Goal: Task Accomplishment & Management: Manage account settings

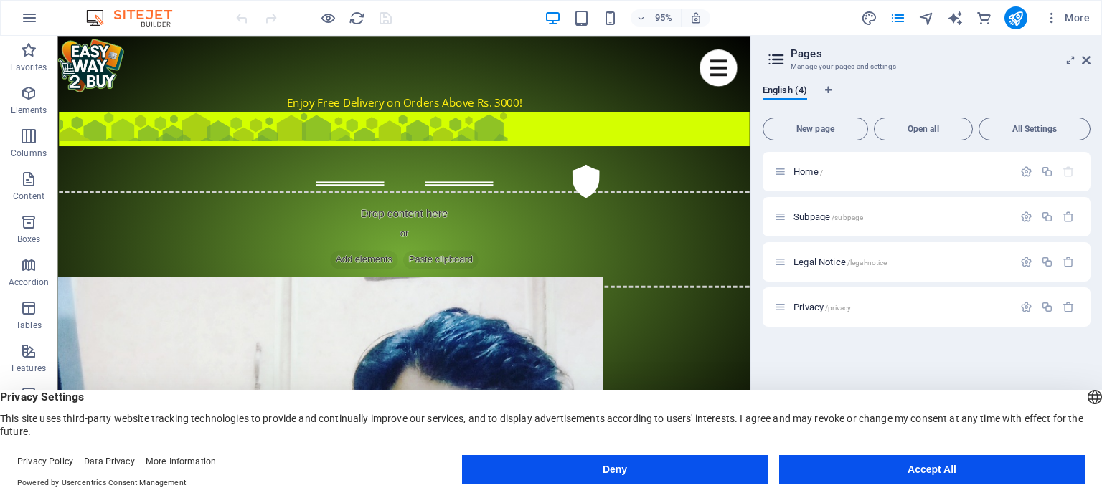
click at [922, 473] on button "Accept All" at bounding box center [932, 469] width 306 height 29
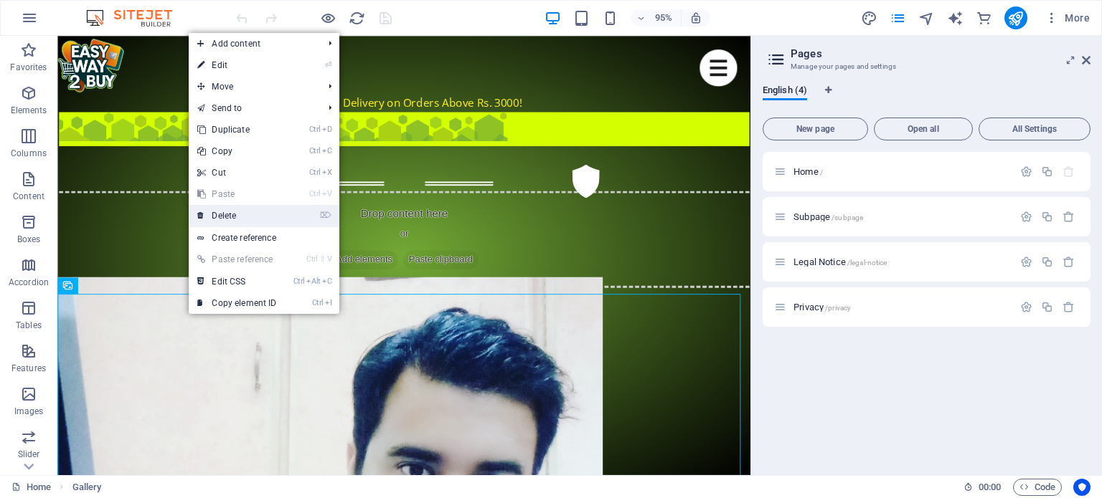
click at [244, 219] on link "⌦ Delete" at bounding box center [237, 216] width 96 height 22
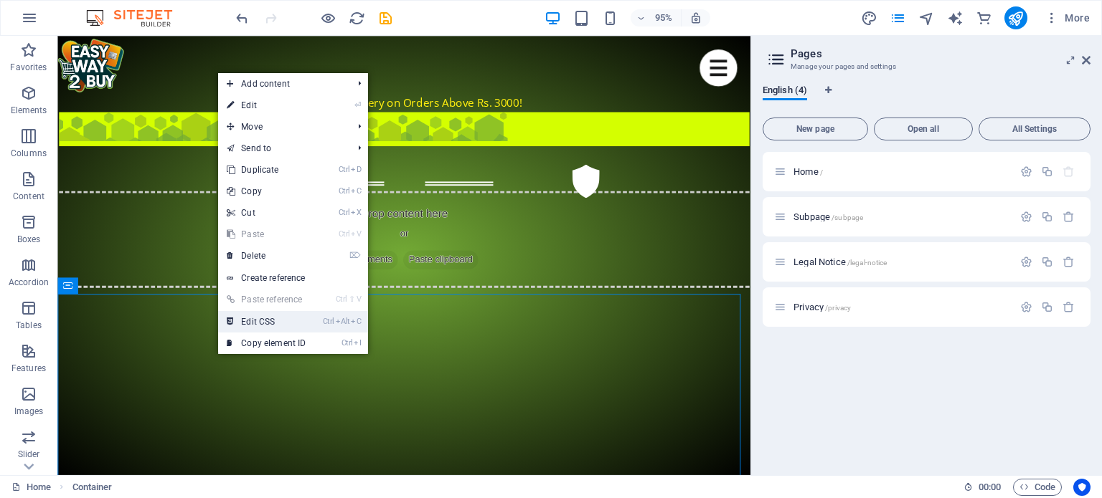
click at [261, 321] on link "Ctrl Alt C Edit CSS" at bounding box center [266, 322] width 96 height 22
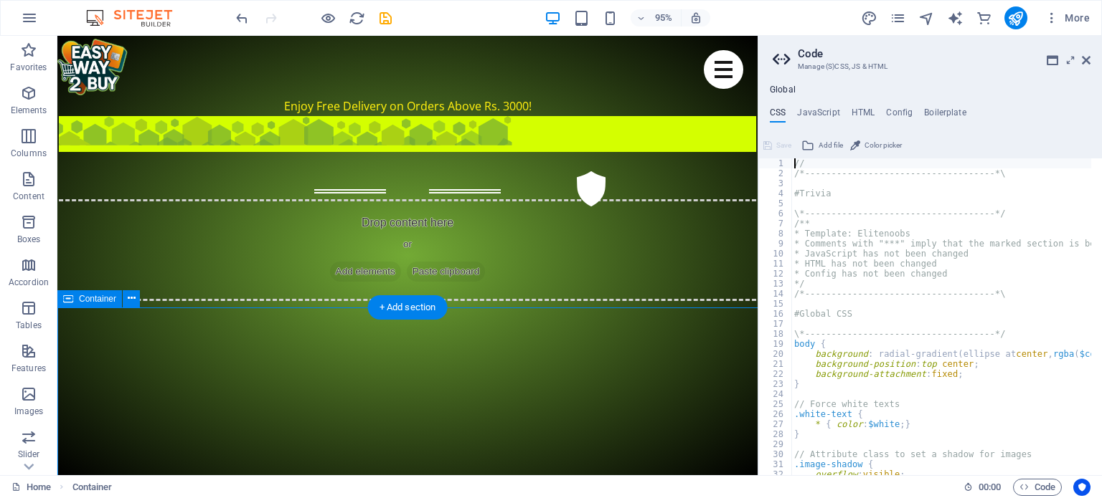
type textarea "@include filter-gallery("
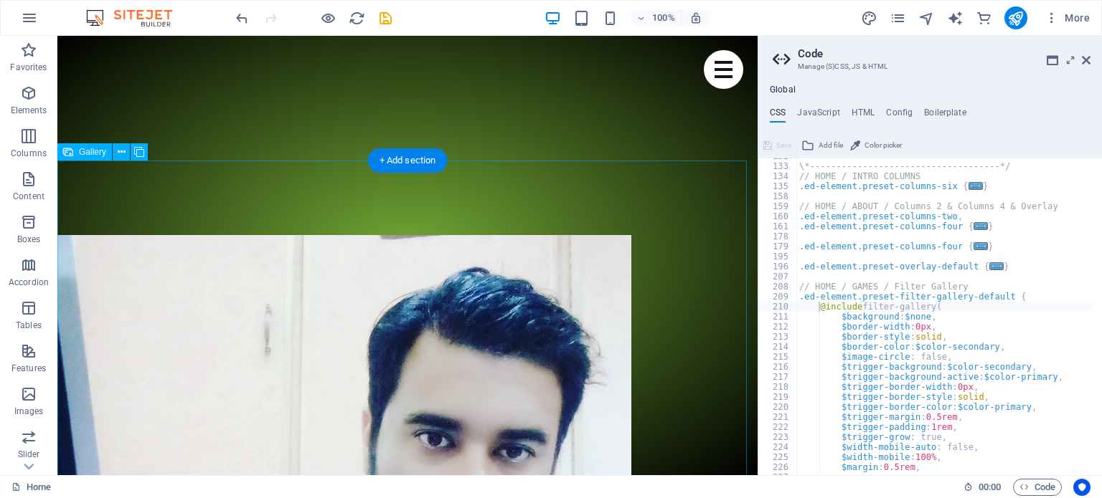
scroll to position [717, 0]
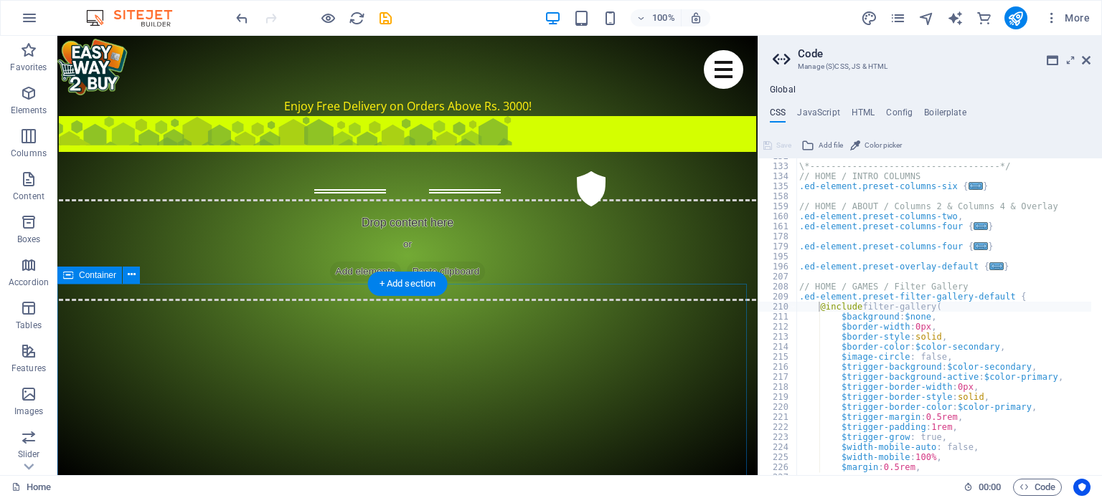
scroll to position [0, 0]
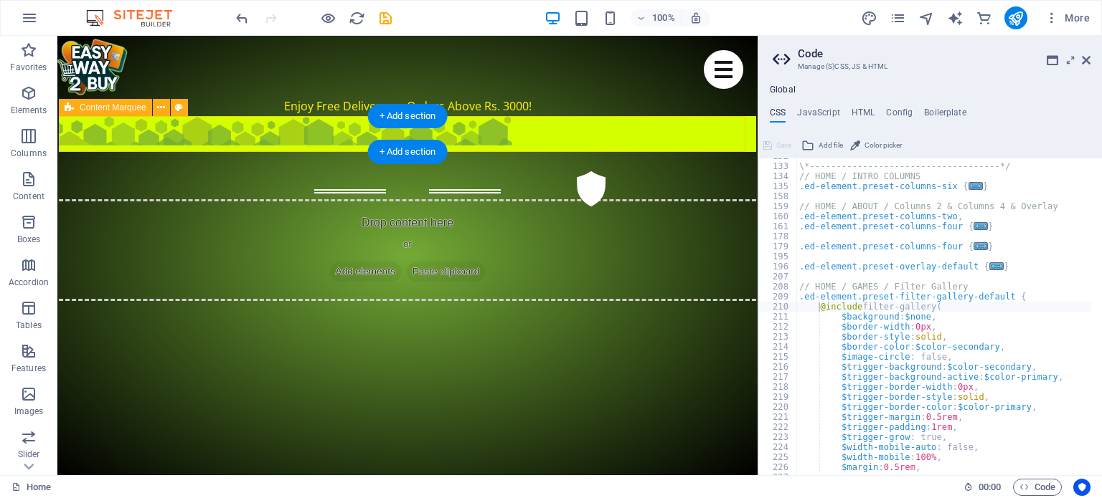
click at [488, 137] on div "New text element New text element New text element New text element News: +++ L…" at bounding box center [407, 134] width 697 height 36
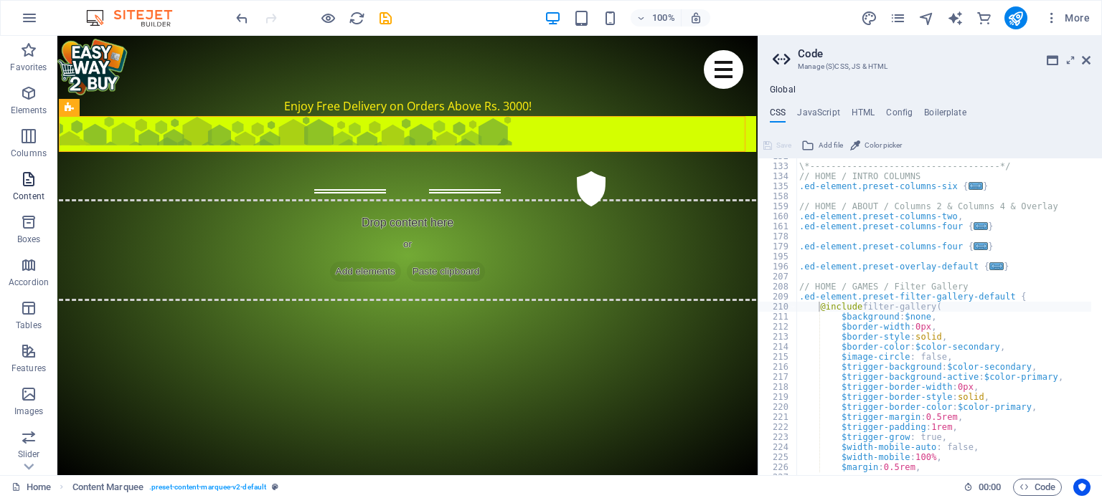
click at [20, 185] on icon "button" at bounding box center [28, 179] width 17 height 17
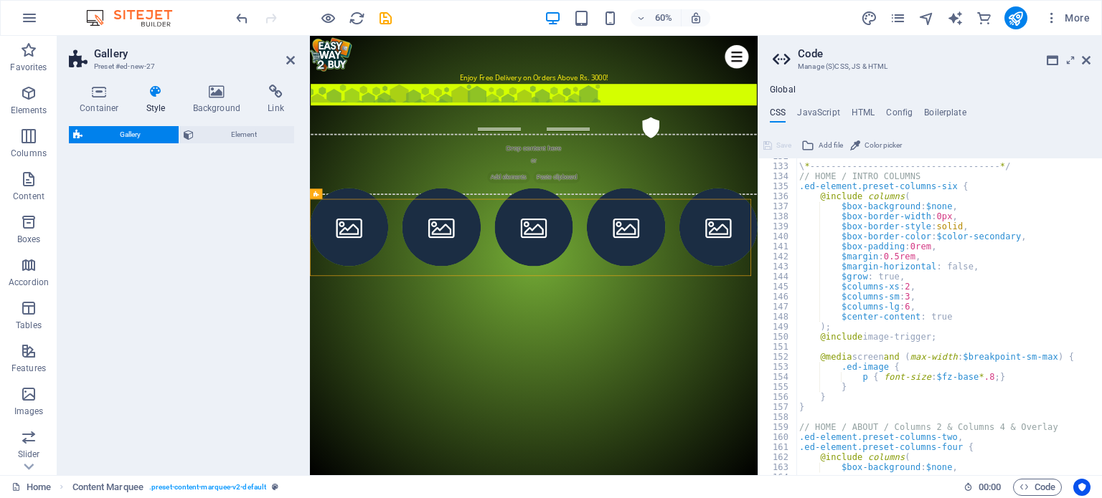
scroll to position [1018, 0]
select select "rem"
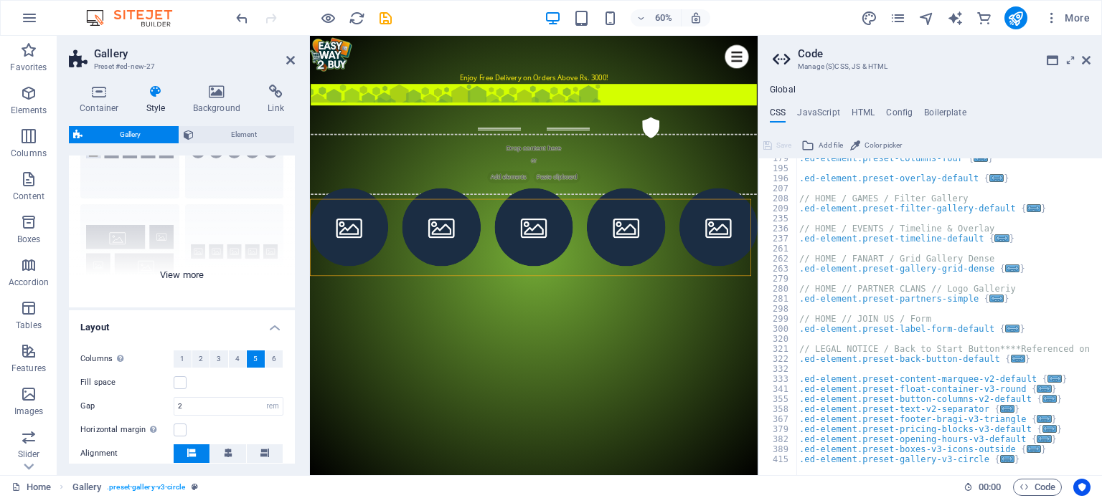
scroll to position [143, 0]
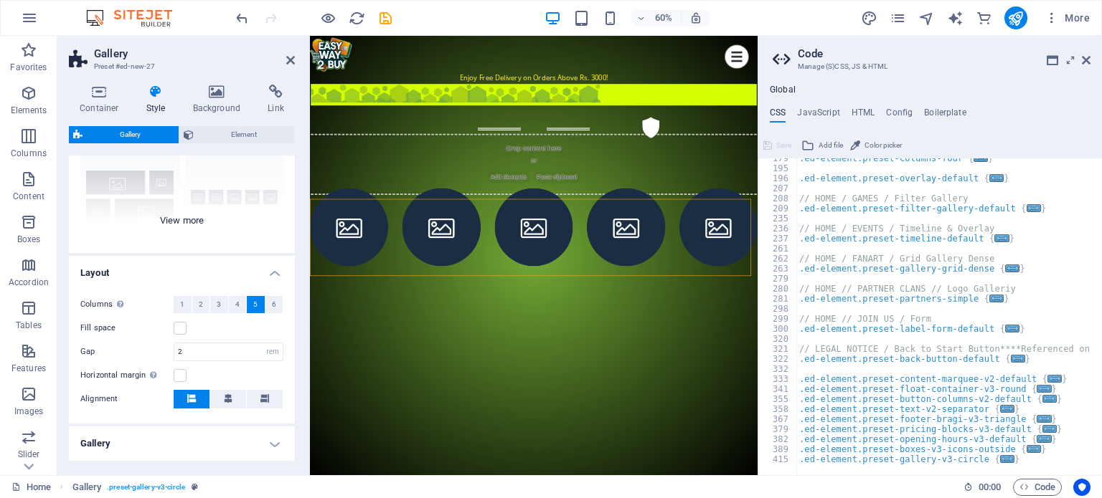
click at [189, 220] on div "Captions Circle Collage Default Grid Grid shifted" at bounding box center [182, 145] width 226 height 215
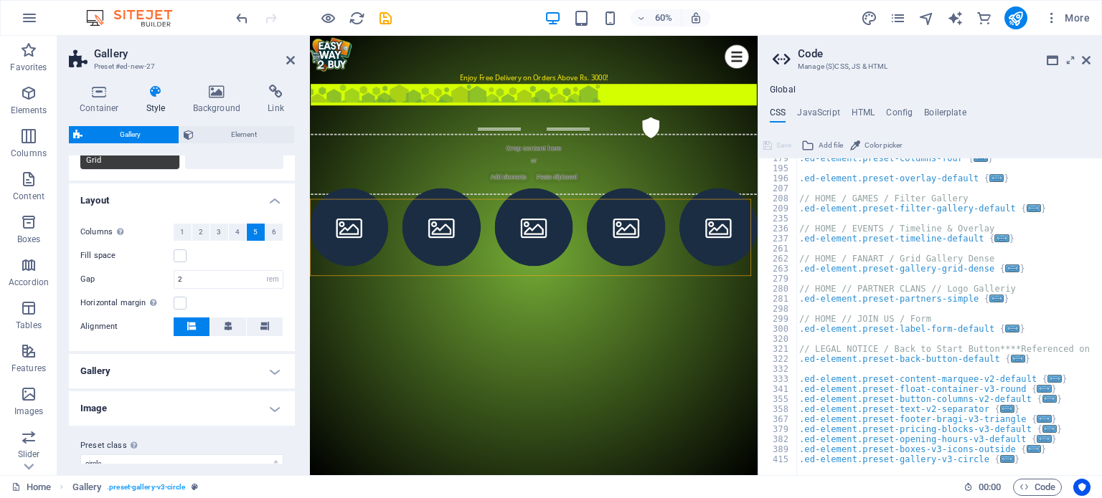
scroll to position [336, 0]
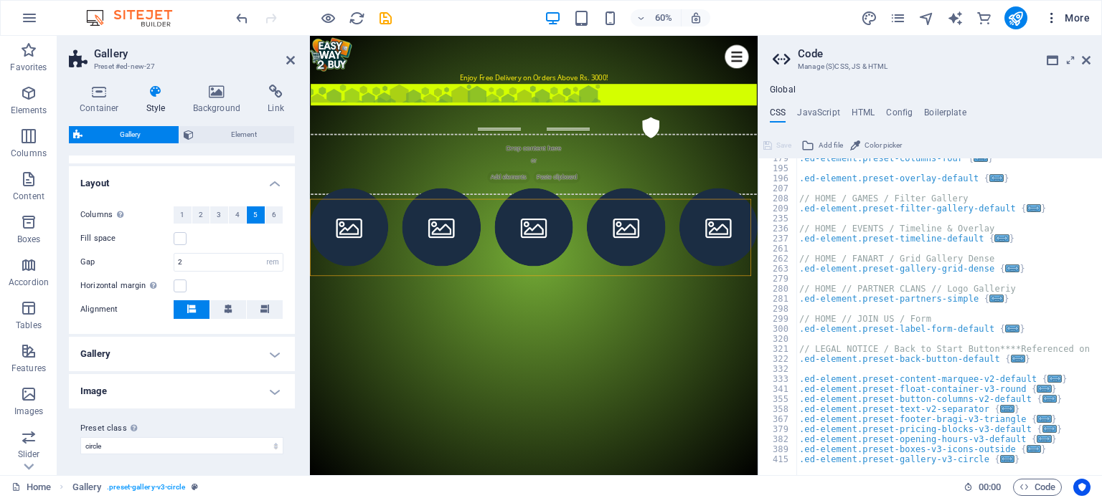
click at [1047, 17] on icon "button" at bounding box center [1051, 18] width 14 height 14
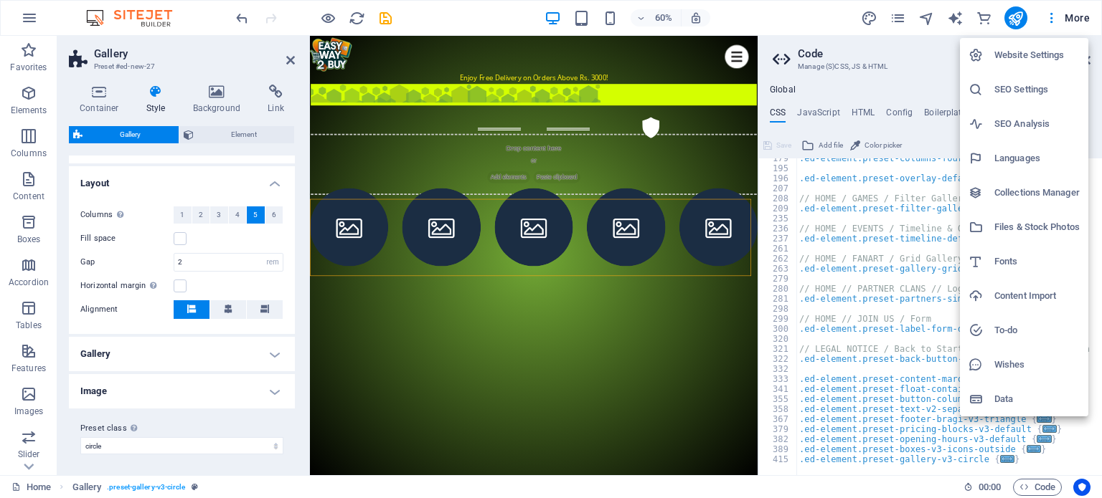
click at [570, 356] on div at bounding box center [551, 249] width 1102 height 498
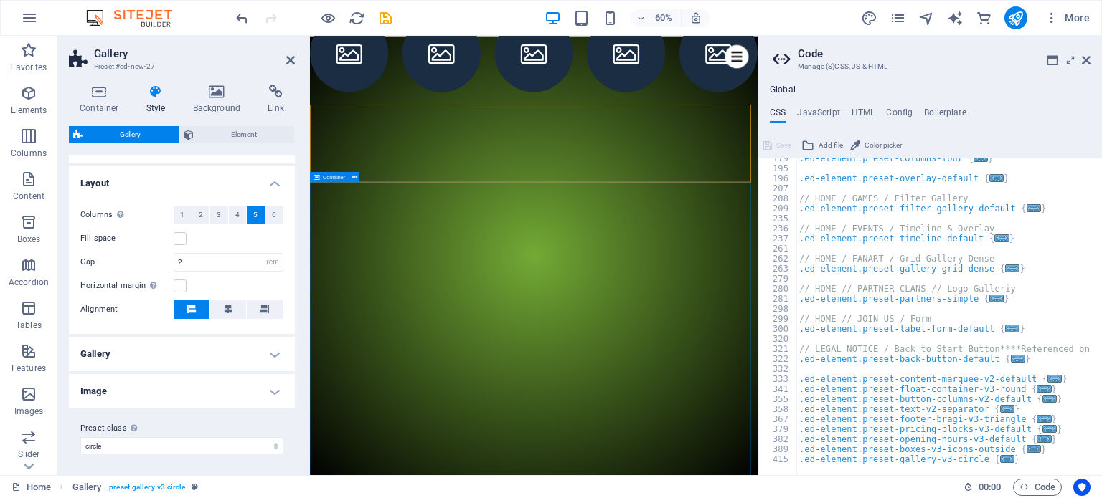
scroll to position [359, 0]
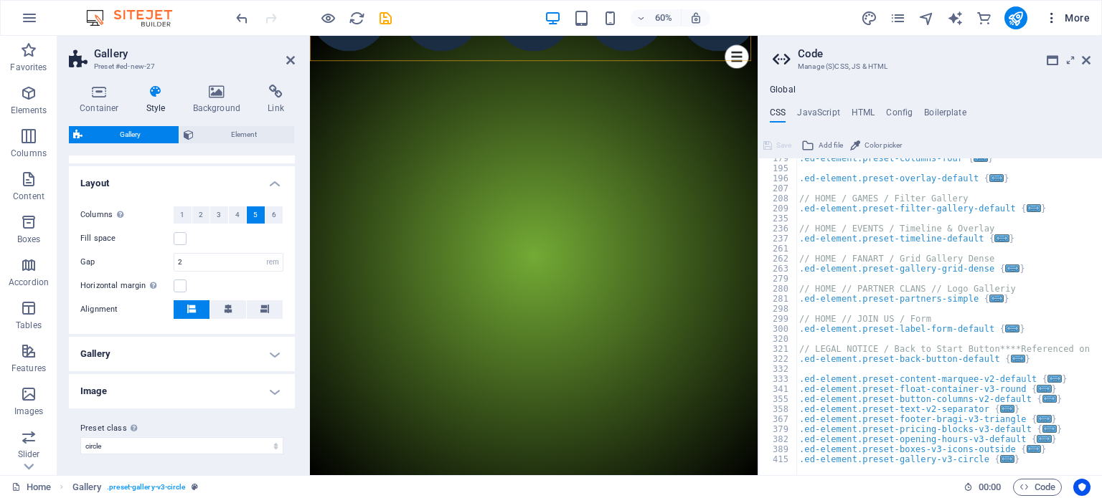
click at [1073, 19] on span "More" at bounding box center [1066, 18] width 45 height 14
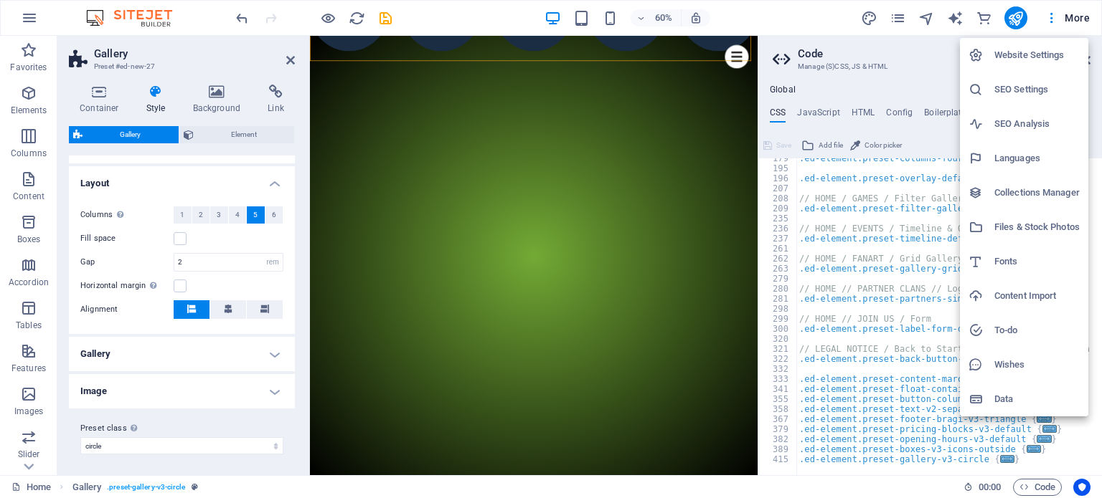
click at [712, 169] on div at bounding box center [551, 249] width 1102 height 498
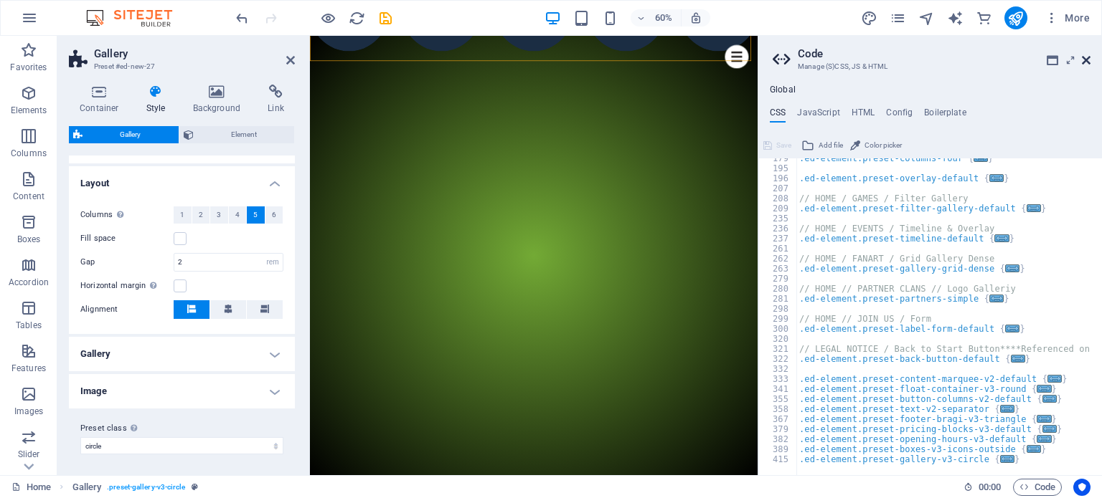
click at [1087, 61] on icon at bounding box center [1085, 60] width 9 height 11
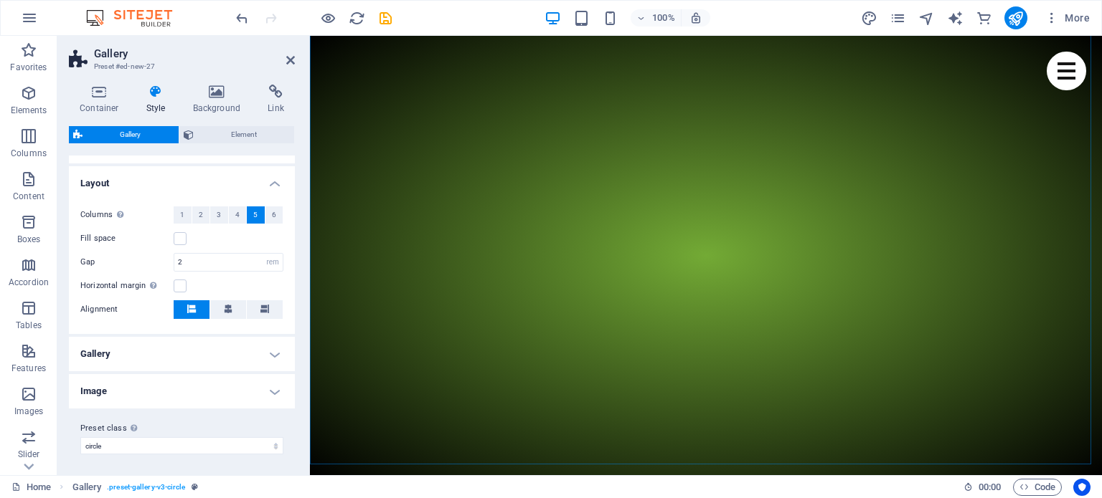
scroll to position [574, 0]
click at [901, 20] on icon "pages" at bounding box center [897, 18] width 16 height 16
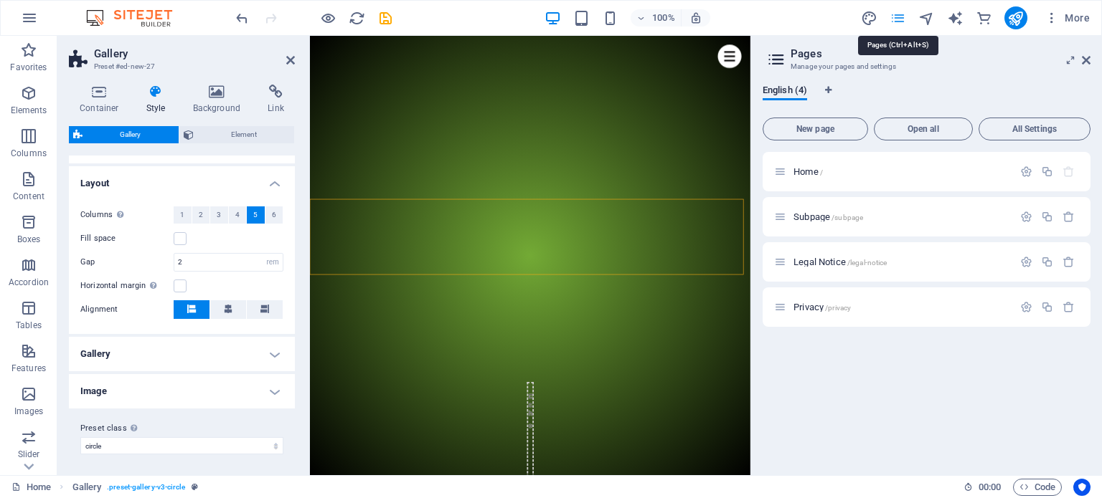
scroll to position [0, 0]
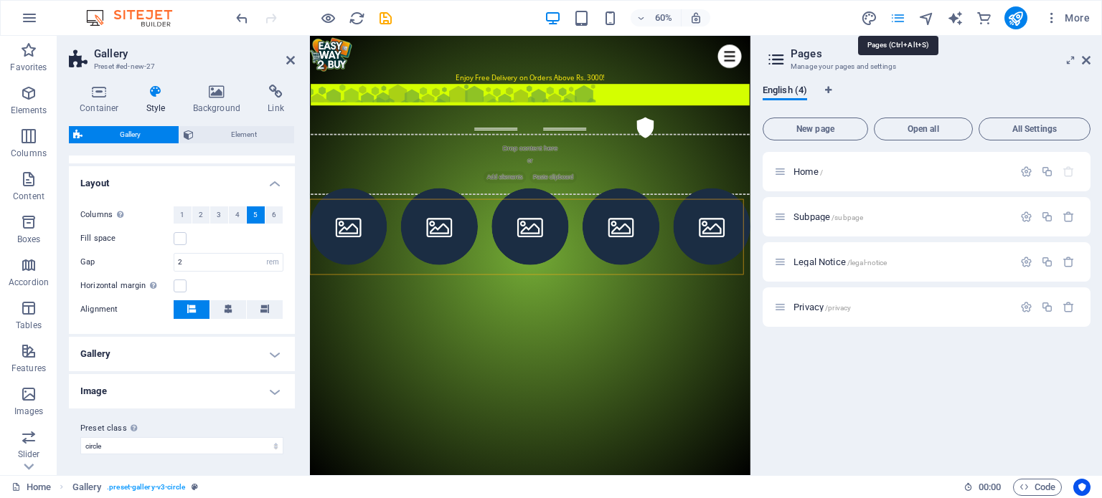
click at [901, 20] on icon "pages" at bounding box center [897, 18] width 16 height 16
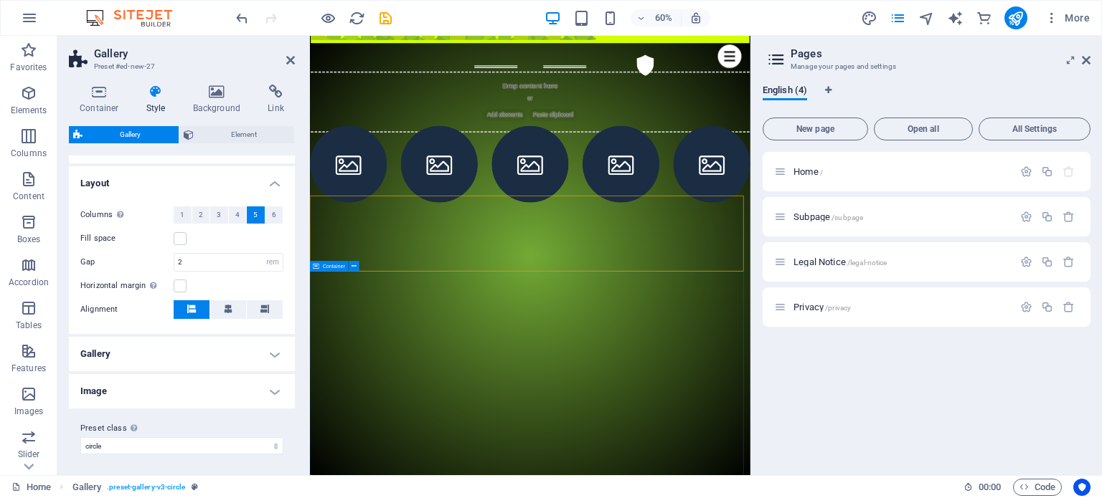
scroll to position [215, 0]
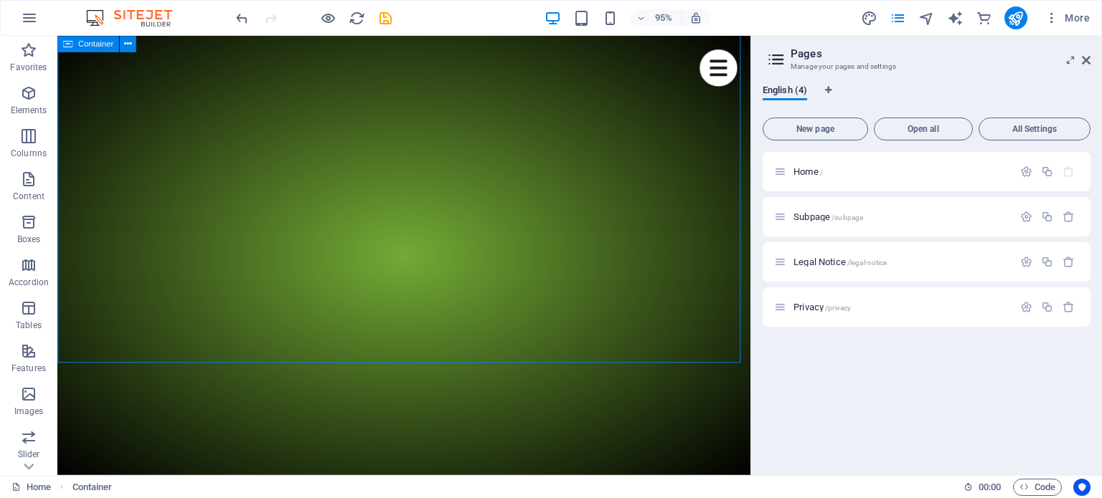
scroll to position [789, 0]
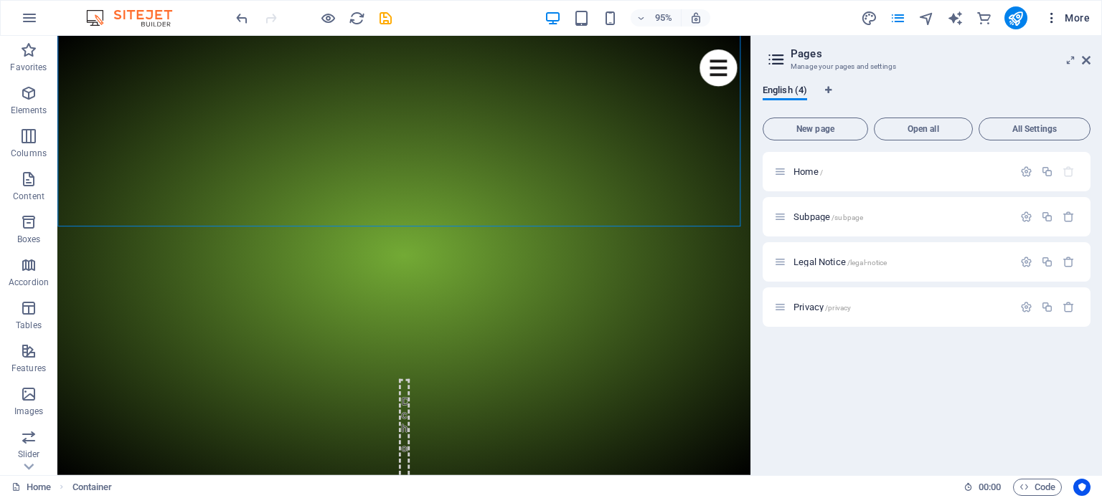
click at [1069, 15] on span "More" at bounding box center [1066, 18] width 45 height 14
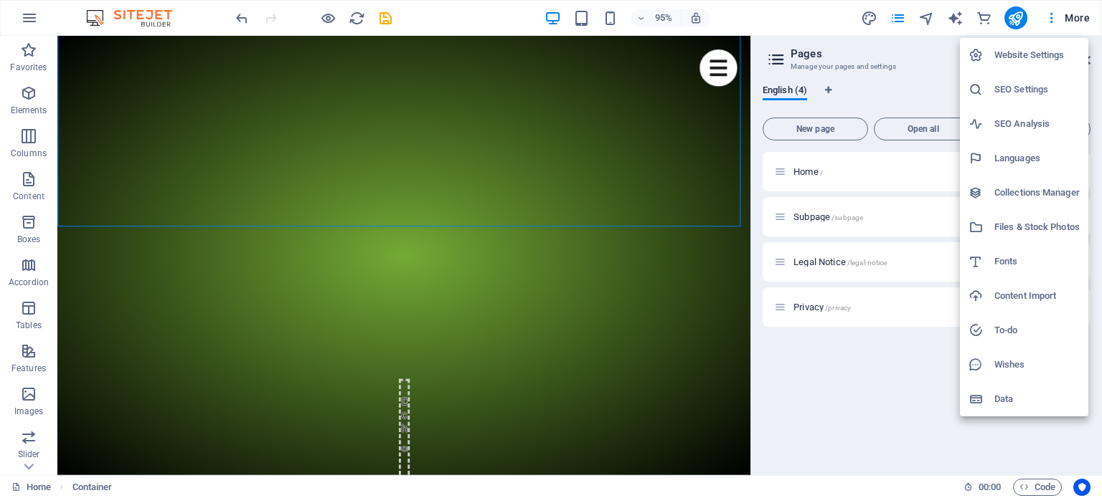
click at [1007, 52] on h6 "Website Settings" at bounding box center [1036, 55] width 85 height 17
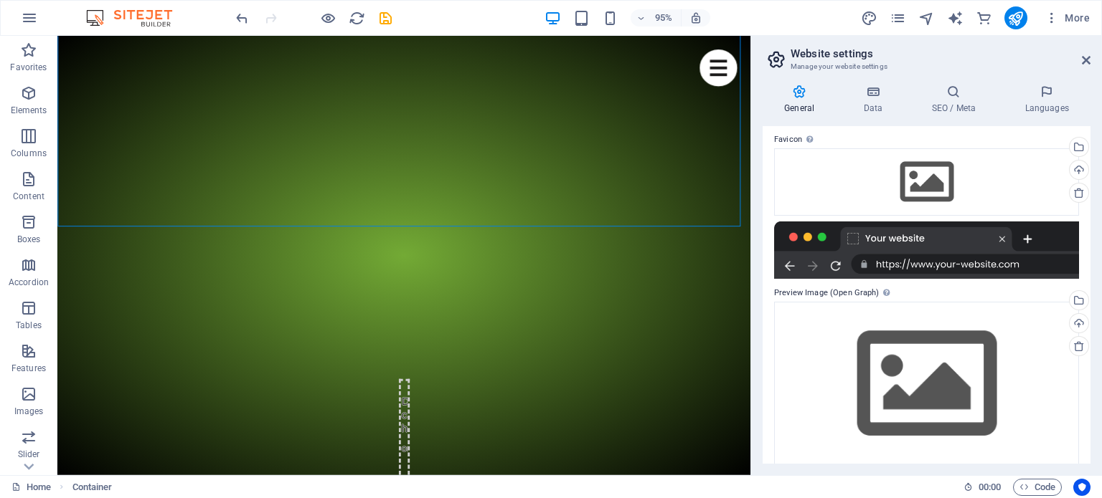
scroll to position [183, 0]
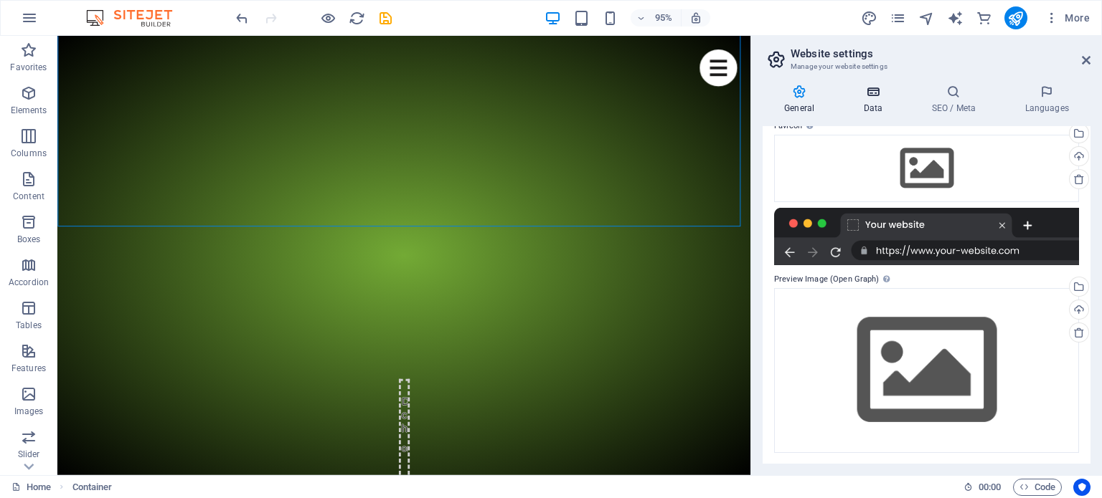
click at [869, 97] on icon at bounding box center [872, 92] width 62 height 14
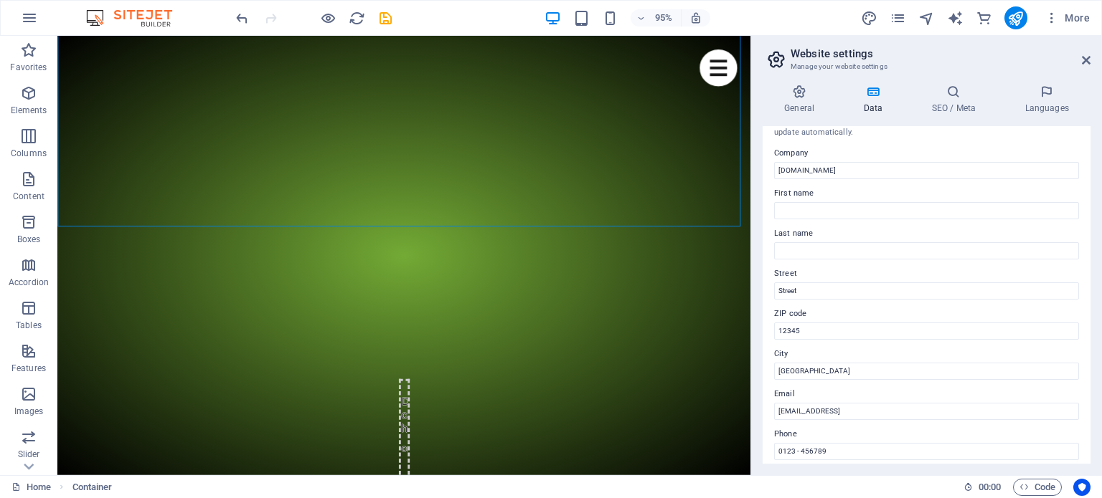
scroll to position [0, 0]
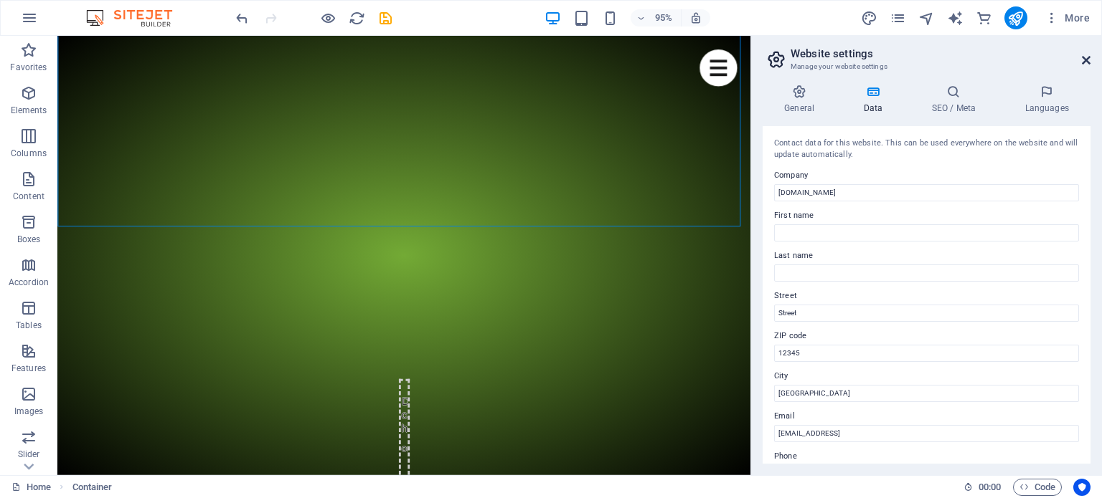
click at [1081, 60] on icon at bounding box center [1085, 60] width 9 height 11
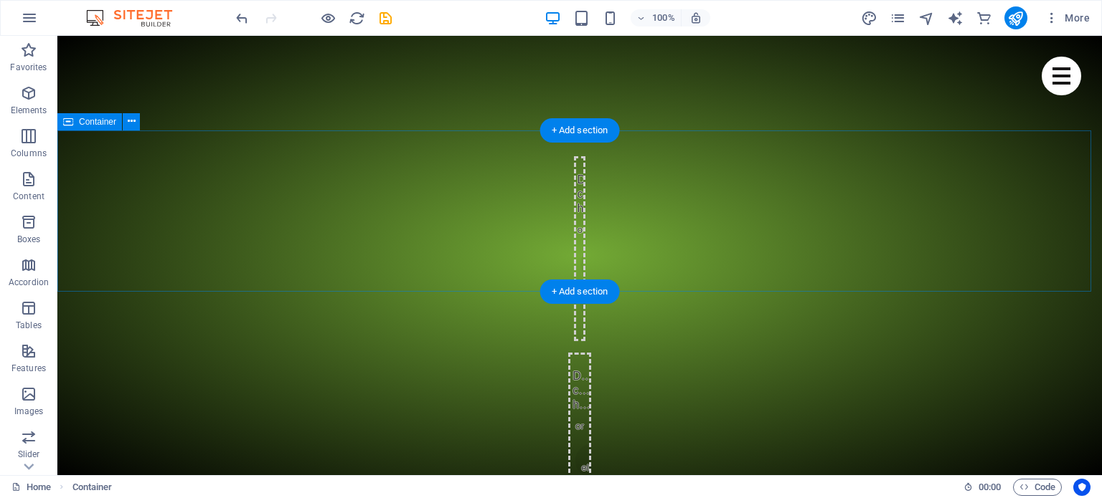
scroll to position [1130, 0]
